Goal: Obtain resource: Download file/media

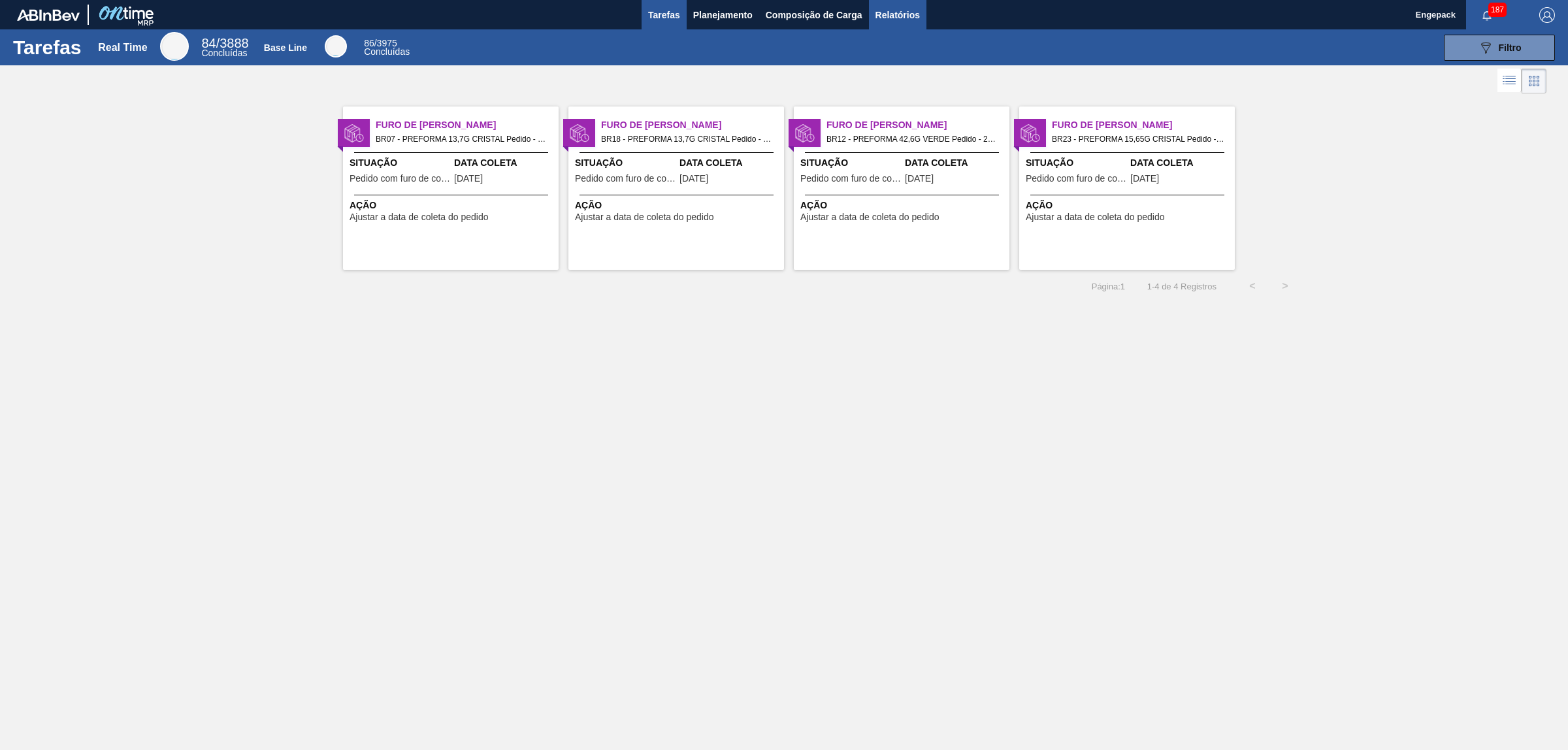
click at [884, 14] on span "Relatórios" at bounding box center [898, 15] width 45 height 16
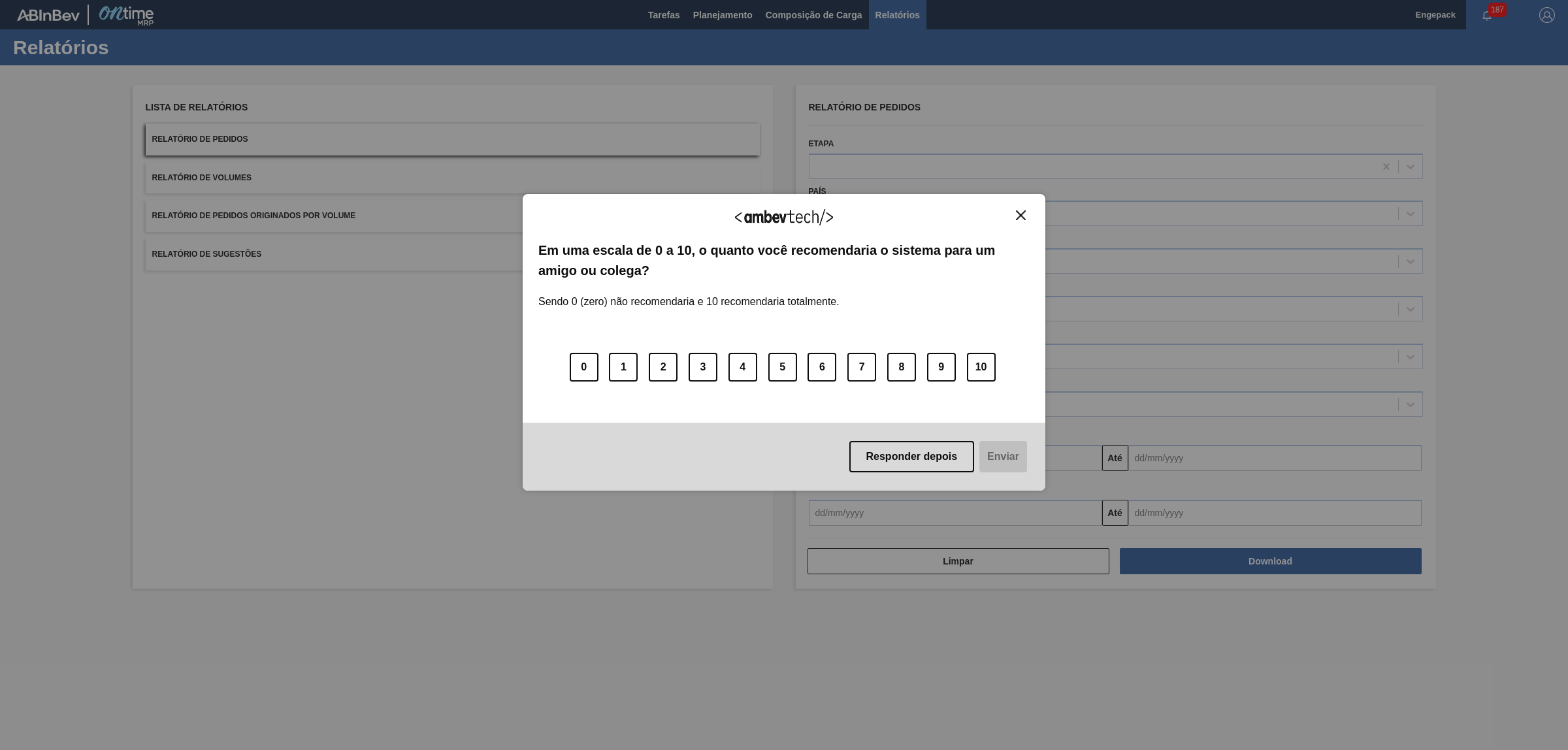
click at [1017, 215] on img "Close" at bounding box center [1021, 215] width 10 height 10
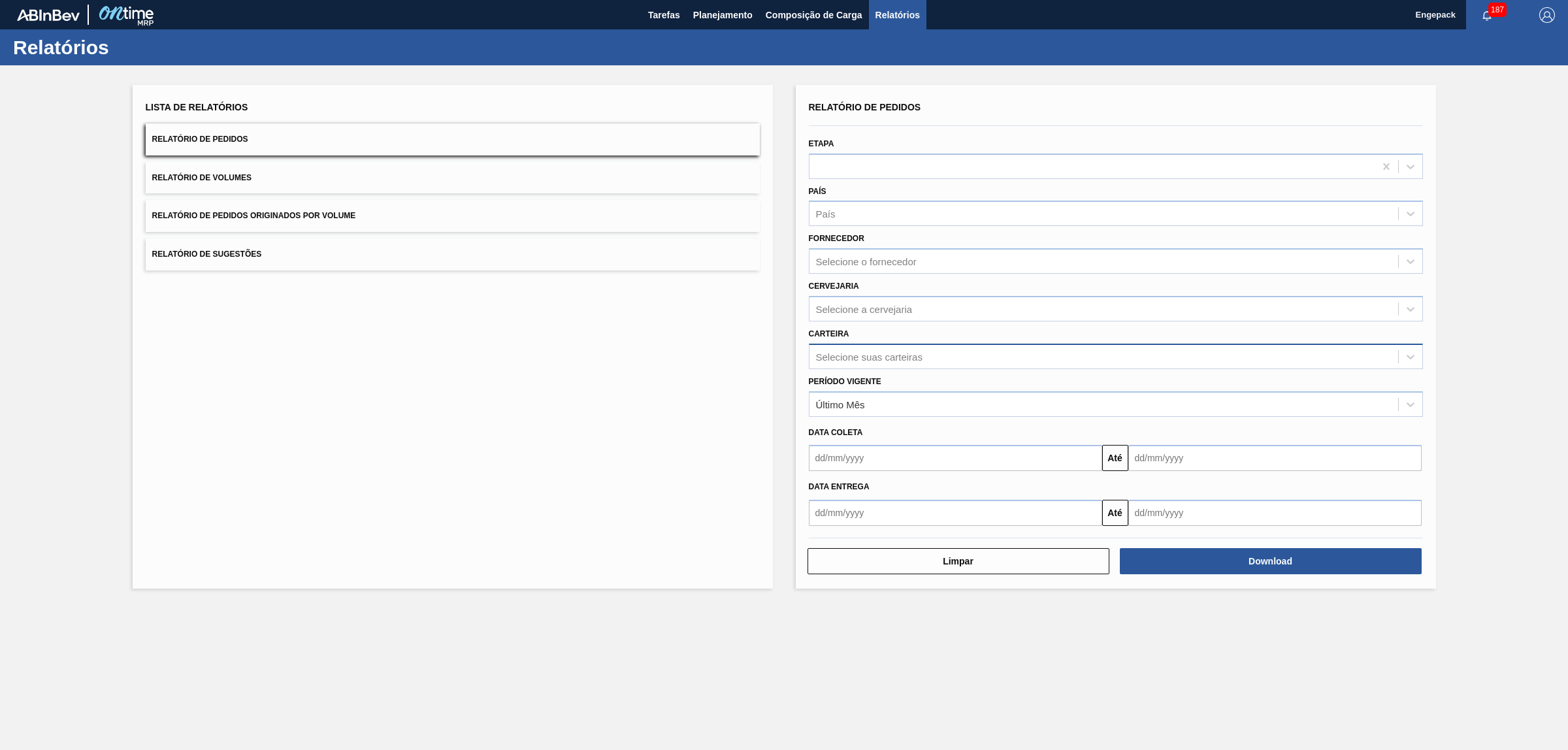
click at [877, 353] on div "Selecione suas carteiras" at bounding box center [869, 356] width 106 height 11
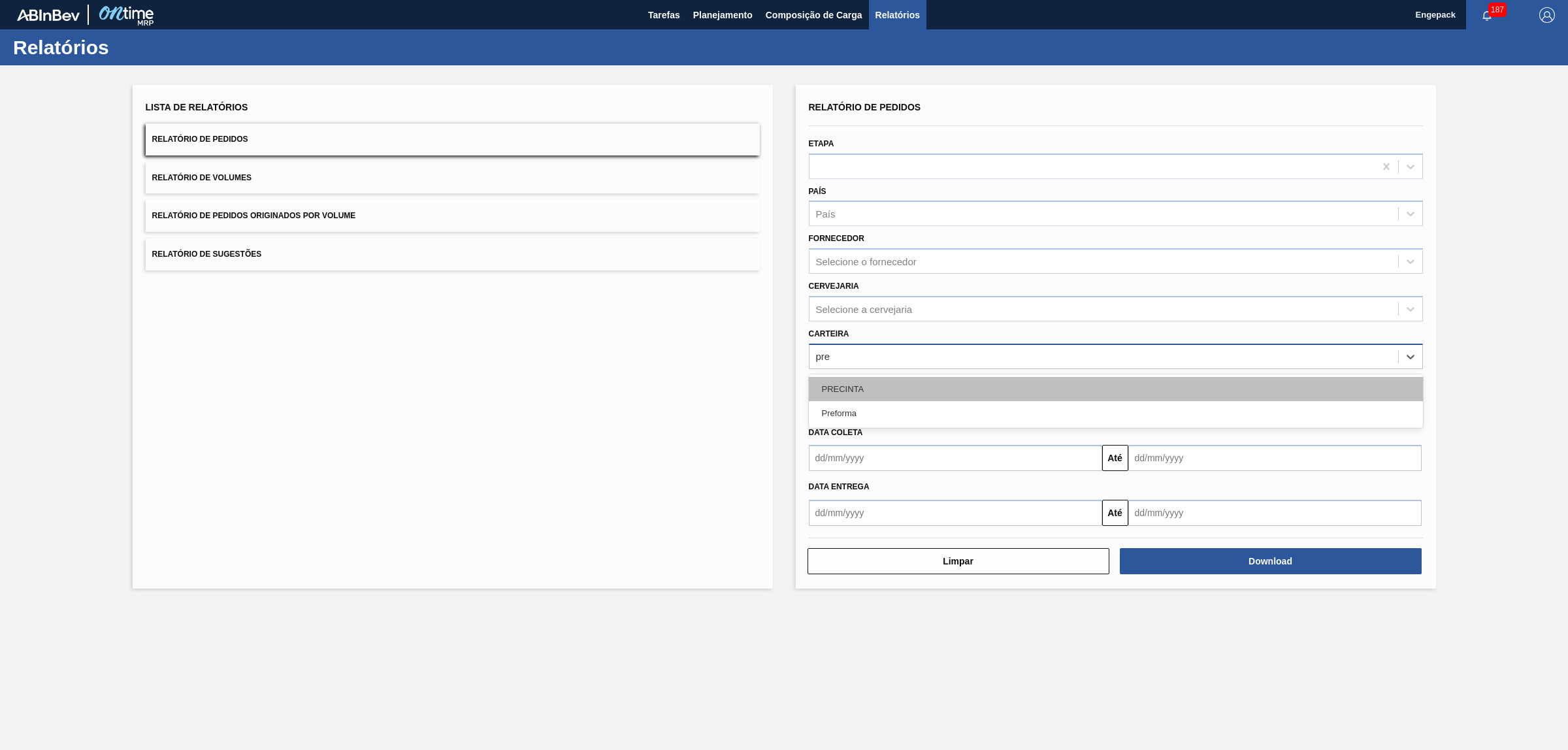
type input "pref"
click at [957, 380] on div "Preforma" at bounding box center [1116, 389] width 614 height 24
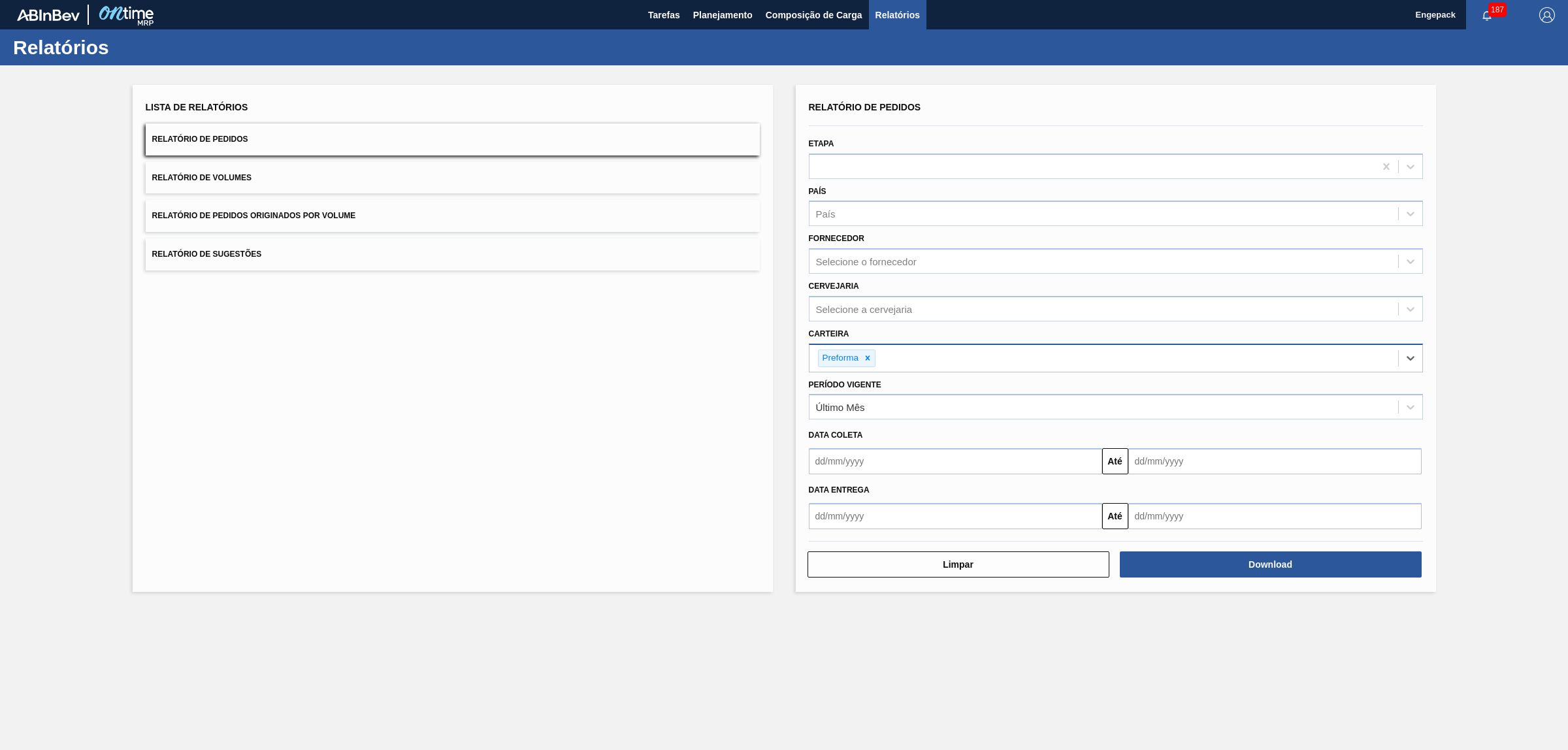
click at [883, 445] on div "Até" at bounding box center [1116, 460] width 625 height 30
click at [882, 448] on input "text" at bounding box center [955, 461] width 293 height 26
click at [889, 533] on div "1" at bounding box center [887, 534] width 17 height 17
type input "[DATE]"
click at [1163, 459] on input "text" at bounding box center [1274, 461] width 293 height 26
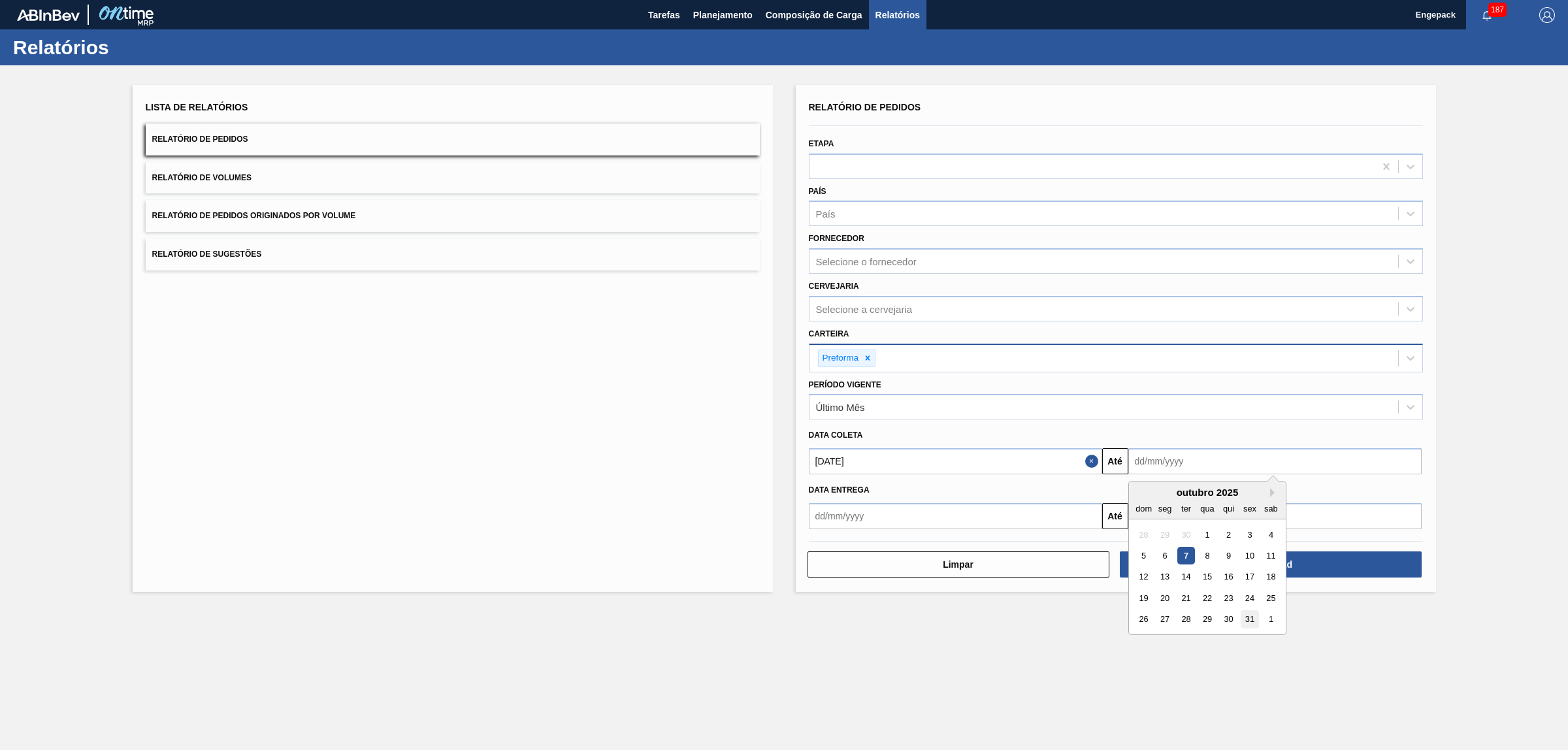
click at [1249, 614] on div "31" at bounding box center [1249, 619] width 17 height 17
type input "[DATE]"
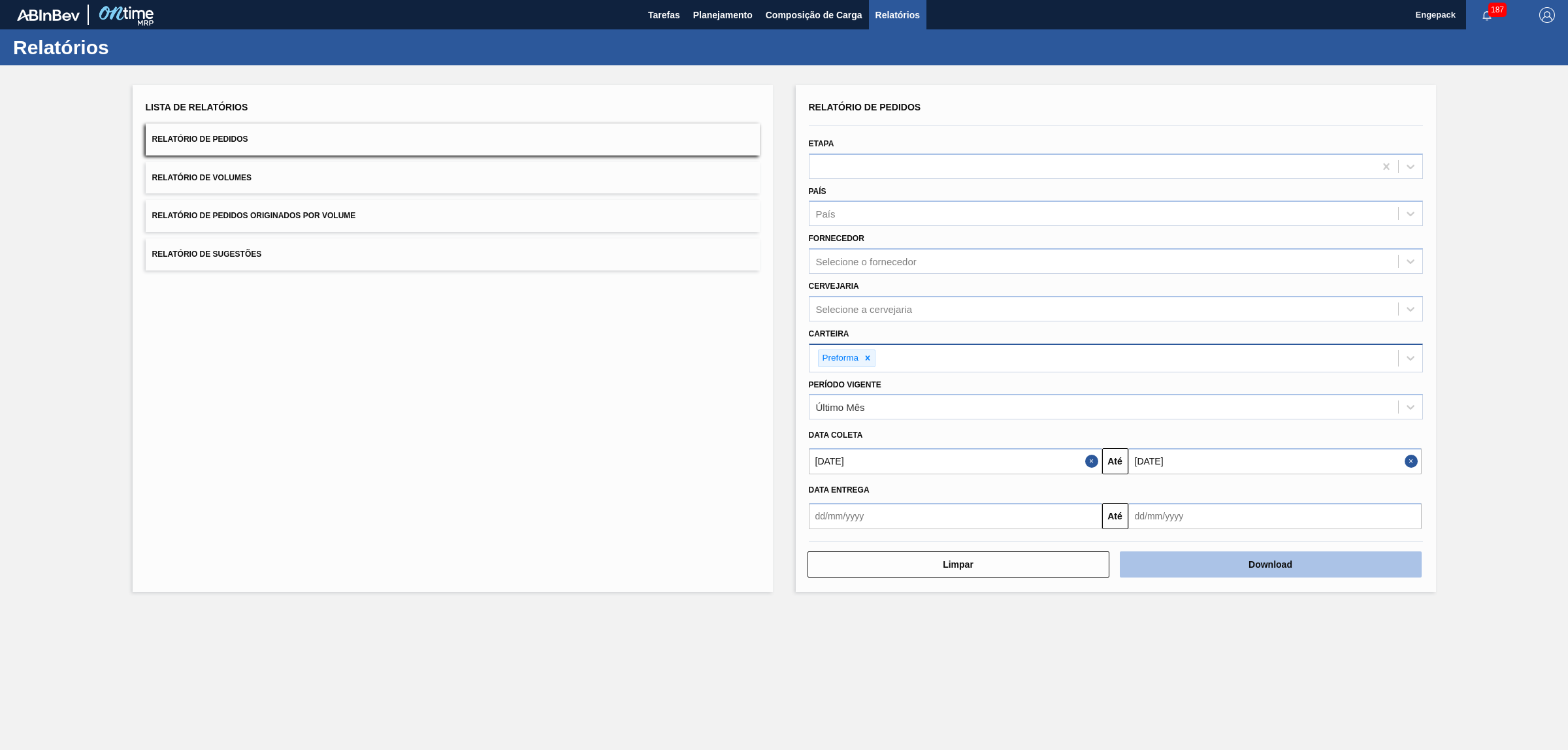
click at [1255, 559] on button "Download" at bounding box center [1271, 564] width 302 height 26
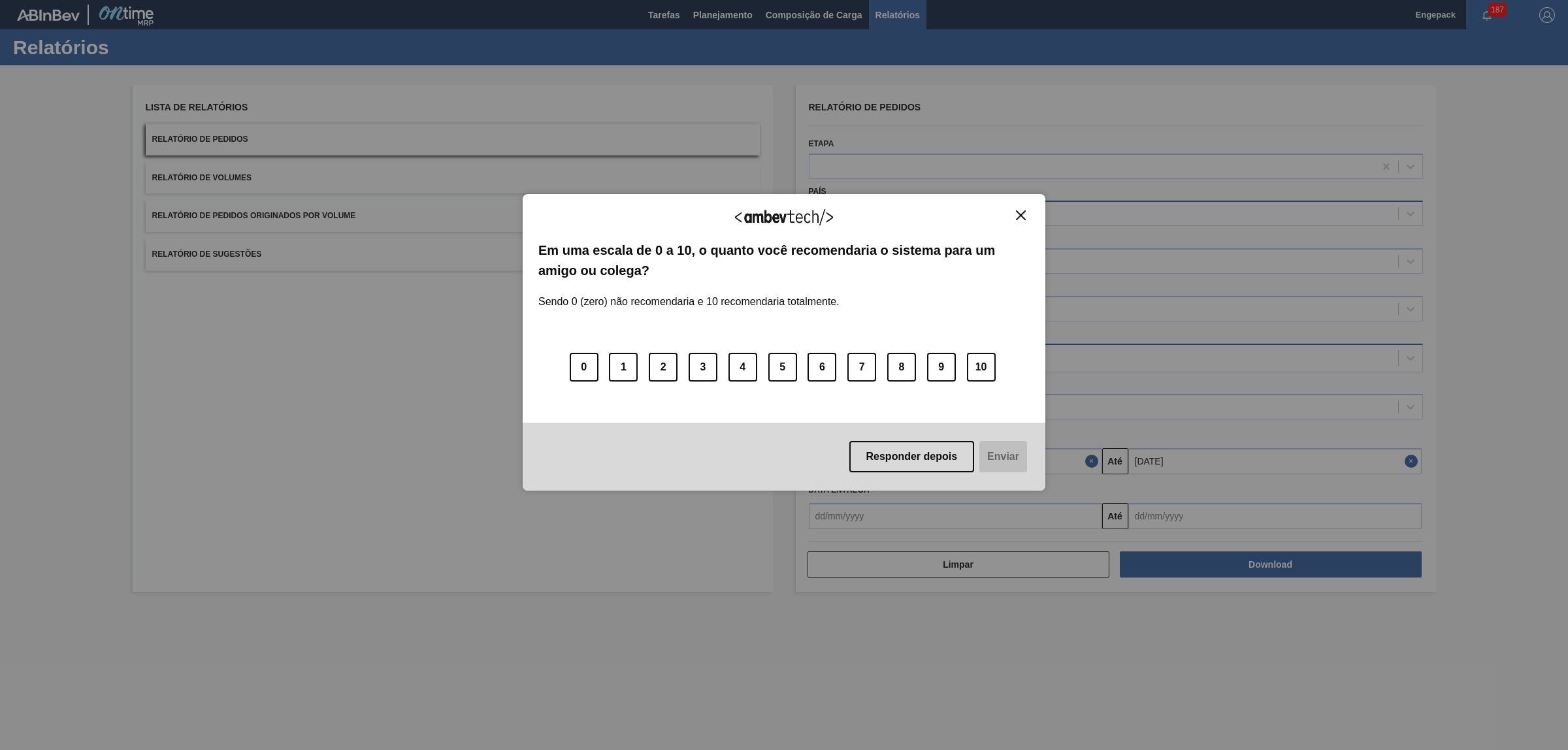
click at [1018, 210] on button "Close" at bounding box center [1020, 215] width 17 height 11
